Goal: Navigation & Orientation: Understand site structure

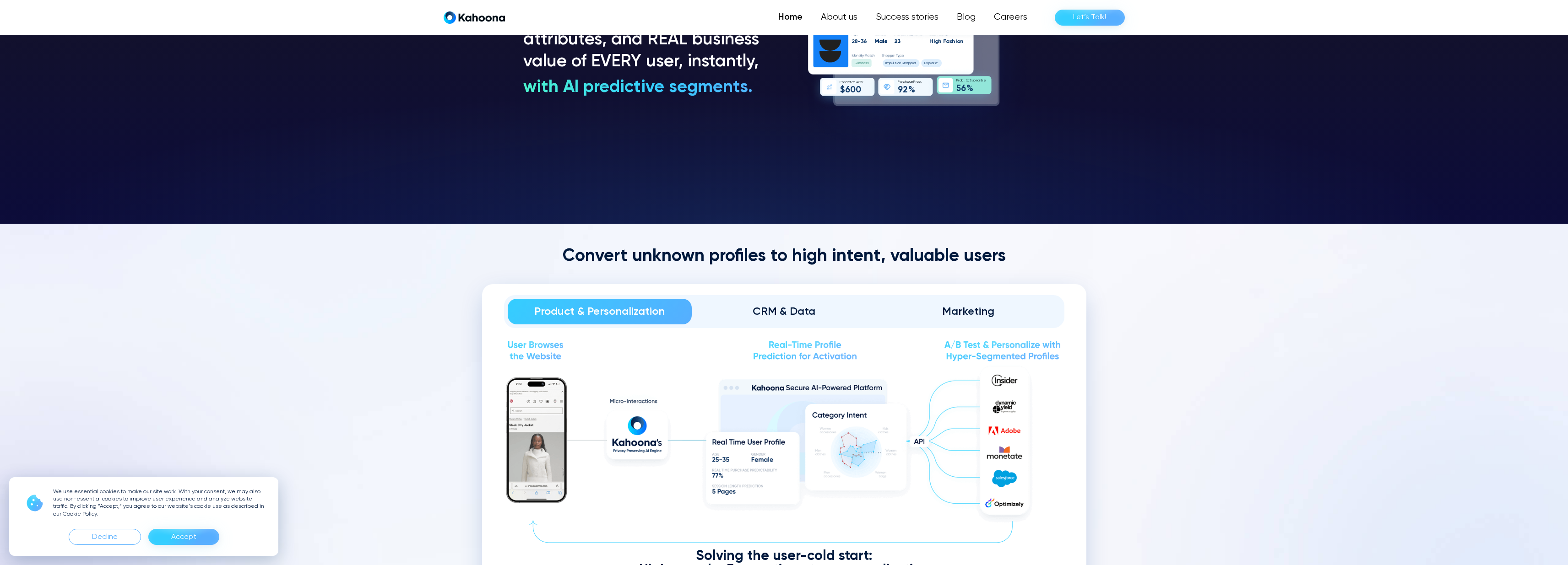
click at [781, 322] on link "CRM & Data" at bounding box center [784, 312] width 185 height 26
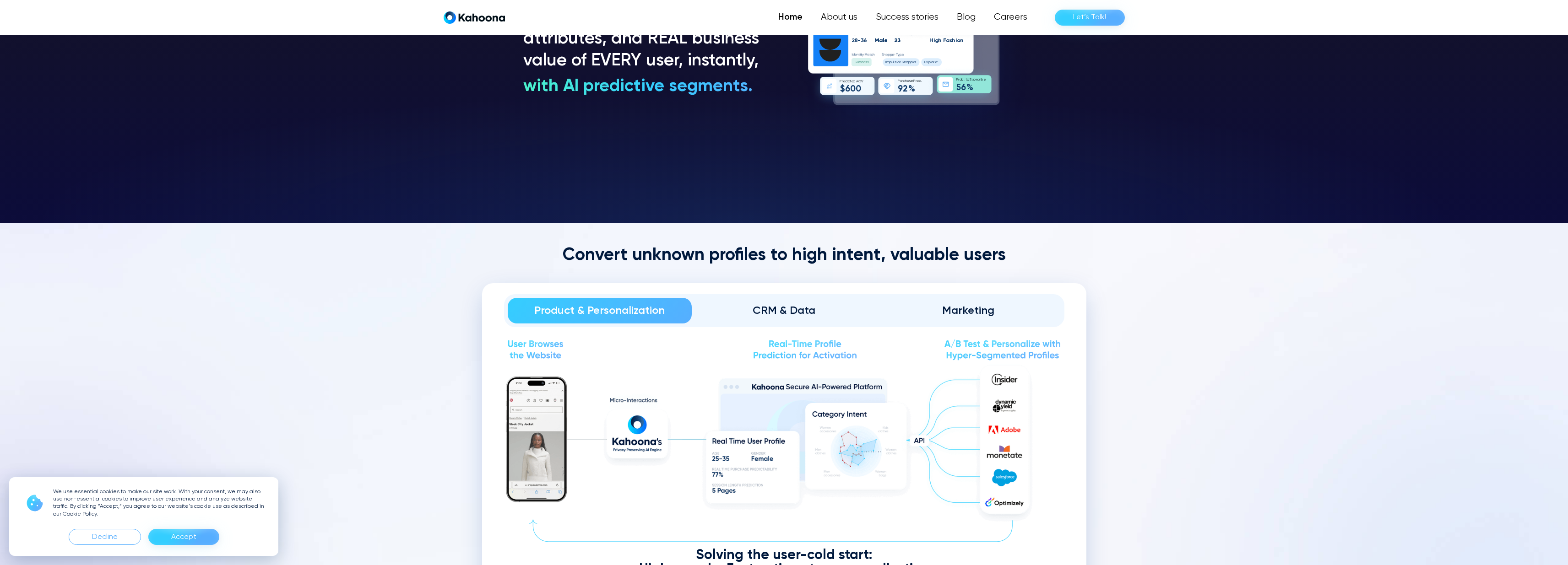
scroll to position [1032, 0]
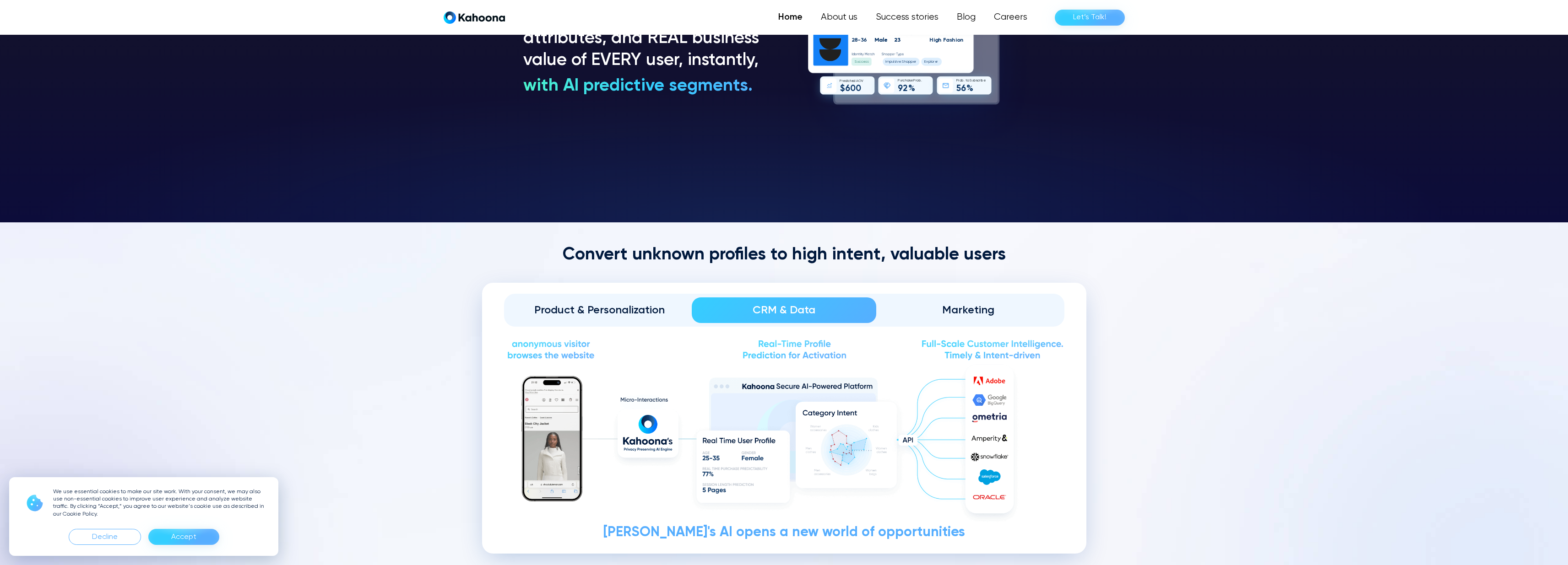
click at [638, 305] on div "Product & Personalization" at bounding box center [600, 310] width 159 height 15
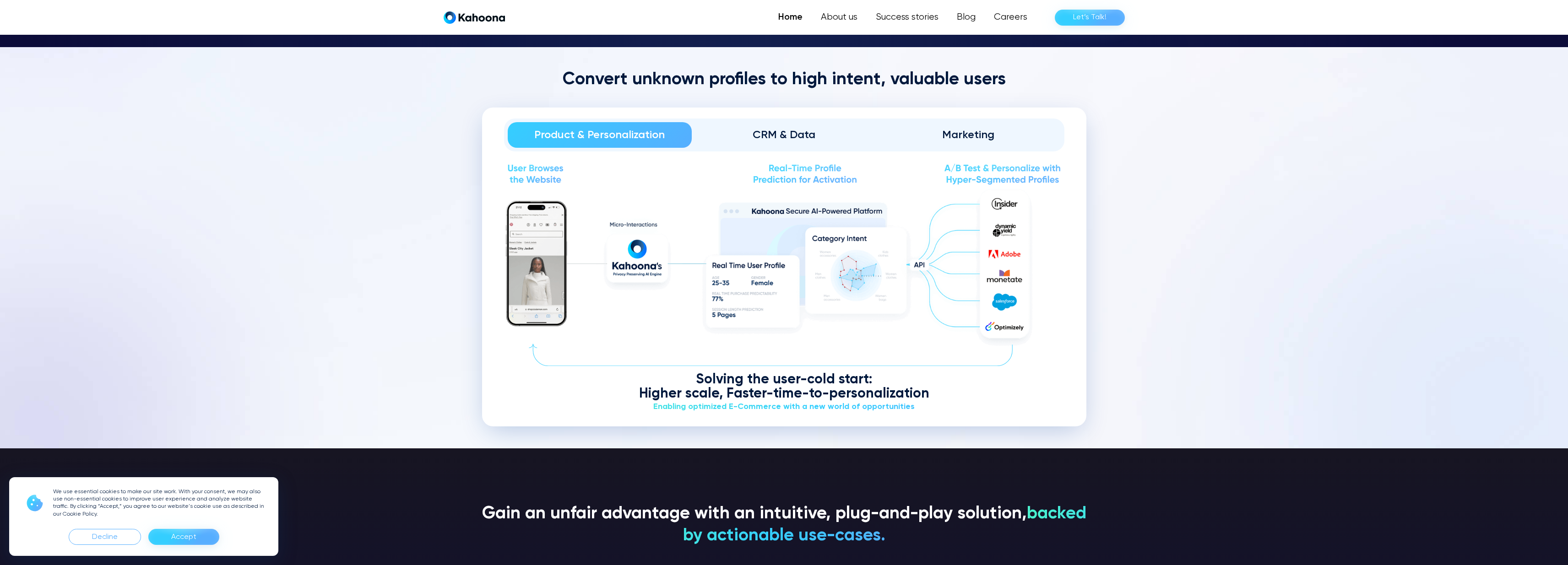
scroll to position [1208, 0]
click at [810, 122] on link "CRM & Data" at bounding box center [784, 135] width 185 height 26
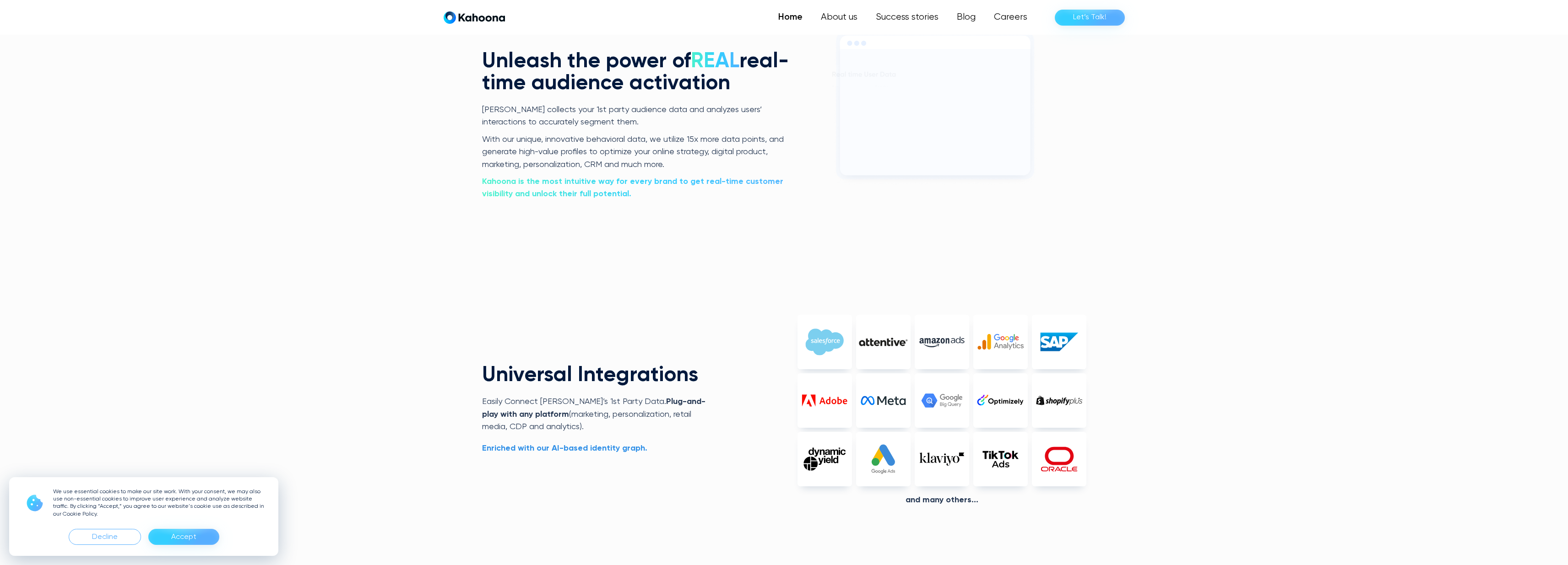
scroll to position [2065, 0]
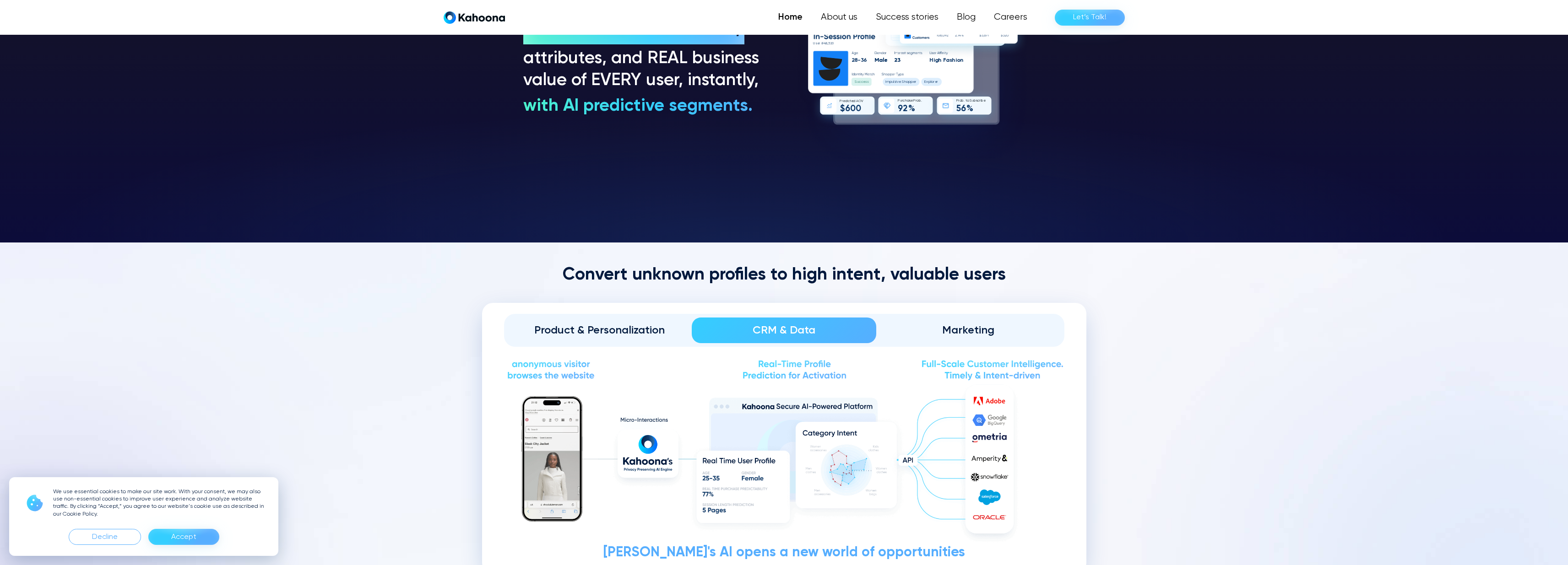
scroll to position [1012, 0]
click at [607, 335] on div "Product & Personalization" at bounding box center [600, 331] width 159 height 15
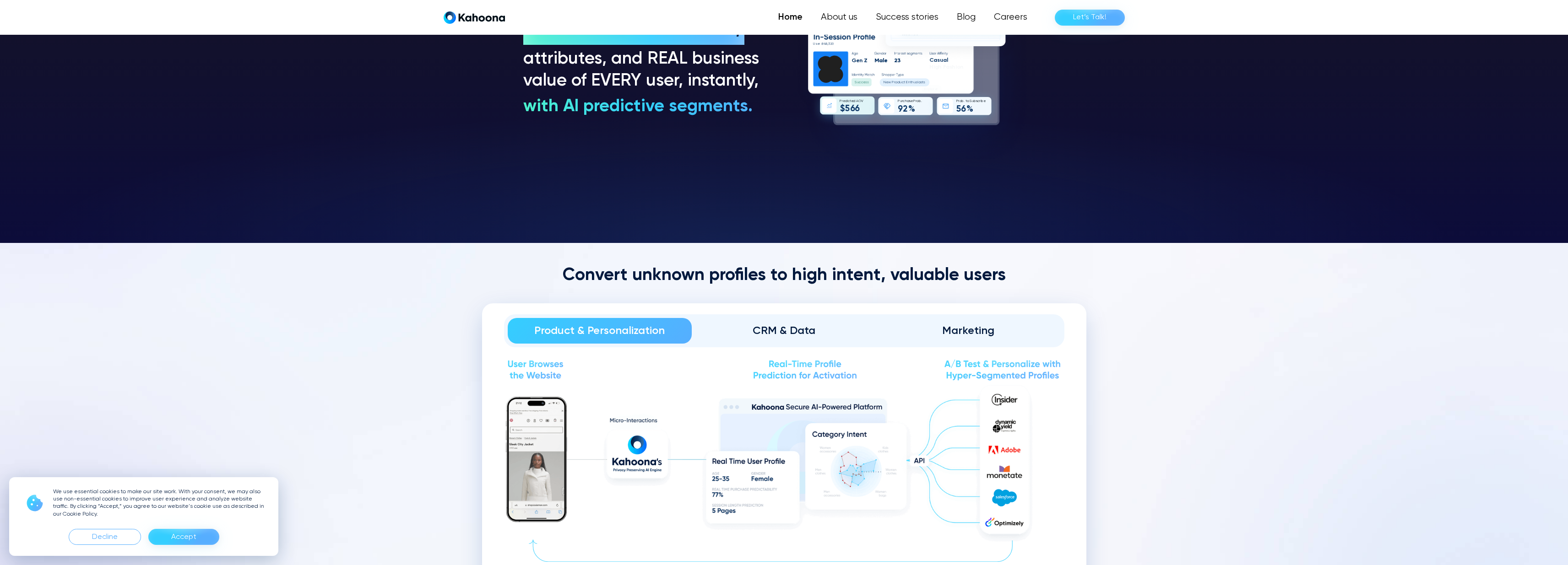
click at [795, 334] on div "CRM & Data" at bounding box center [784, 331] width 159 height 15
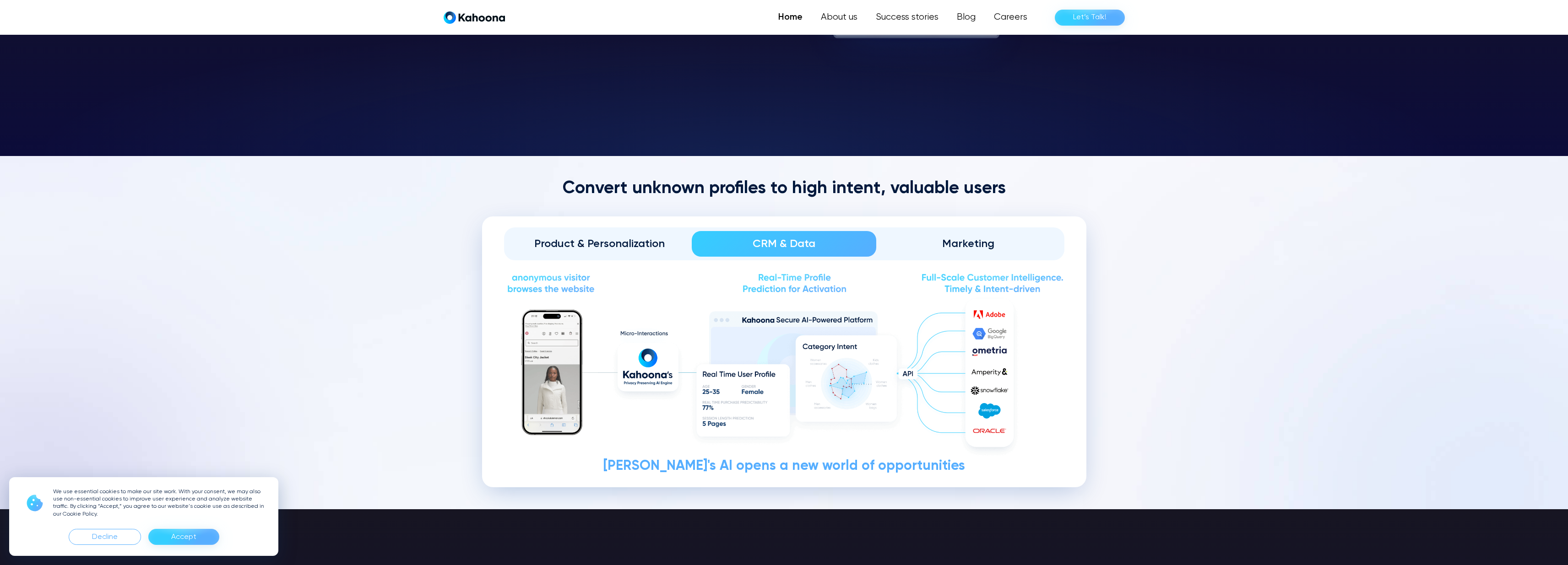
click at [584, 253] on link "Product & Personalization" at bounding box center [600, 244] width 185 height 26
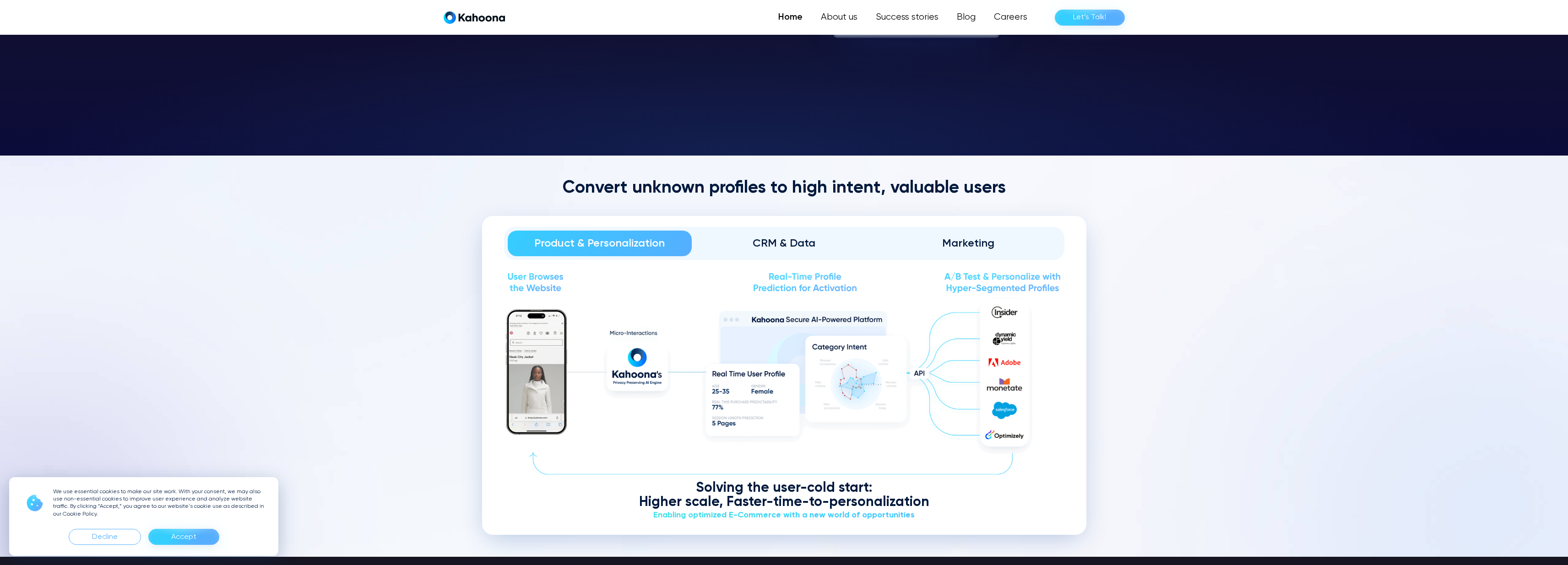
scroll to position [1100, 0]
click at [954, 239] on div "Marketing" at bounding box center [969, 243] width 159 height 15
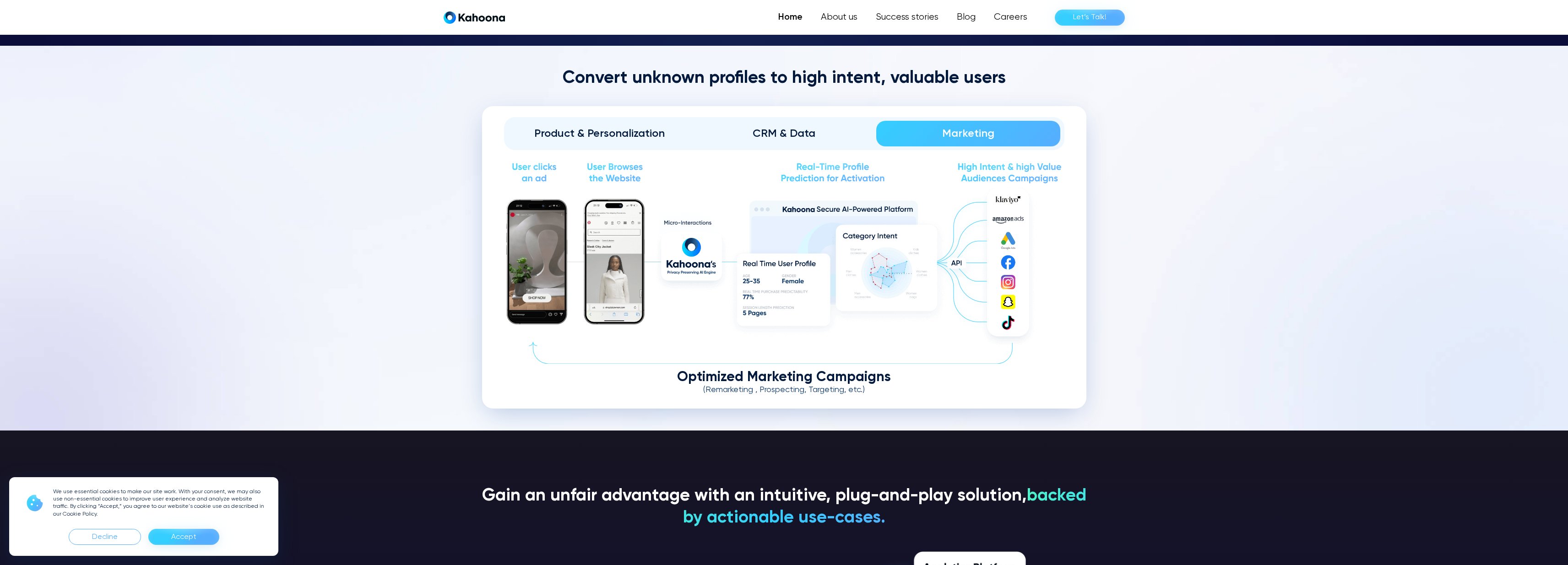
scroll to position [1209, 0]
click at [820, 137] on div "CRM & Data" at bounding box center [784, 133] width 159 height 15
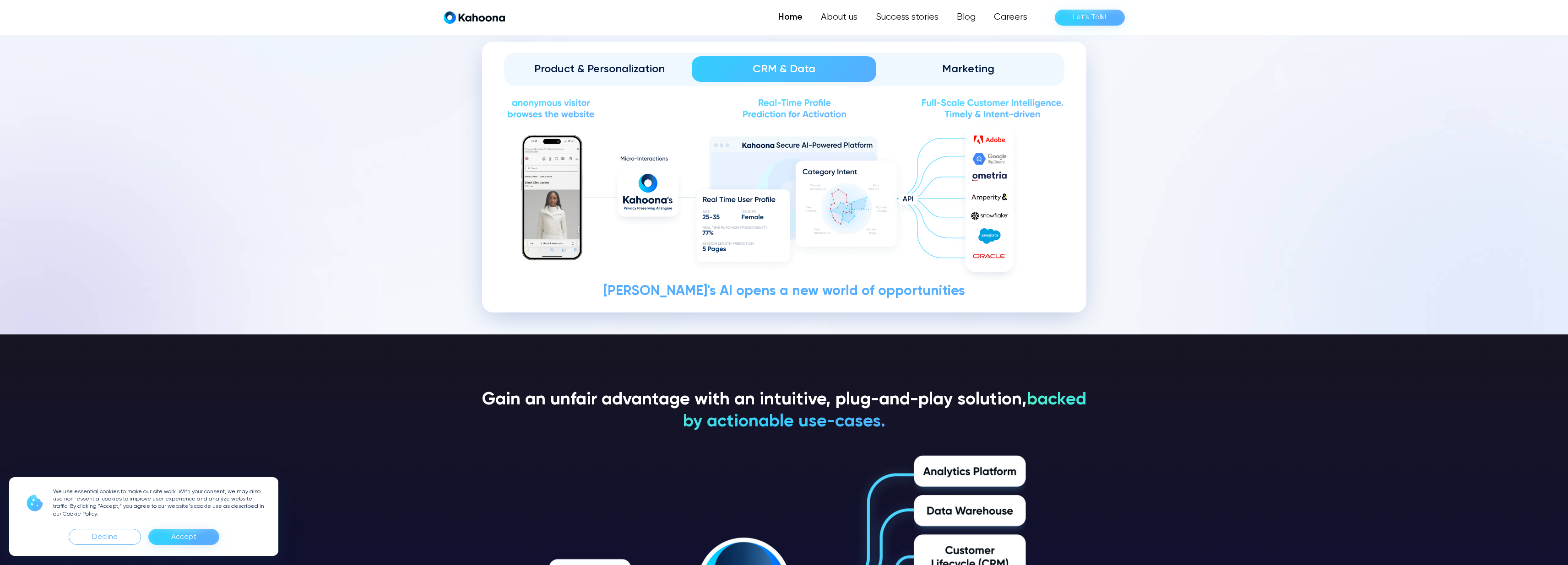
scroll to position [1274, 0]
